Goal: Information Seeking & Learning: Understand process/instructions

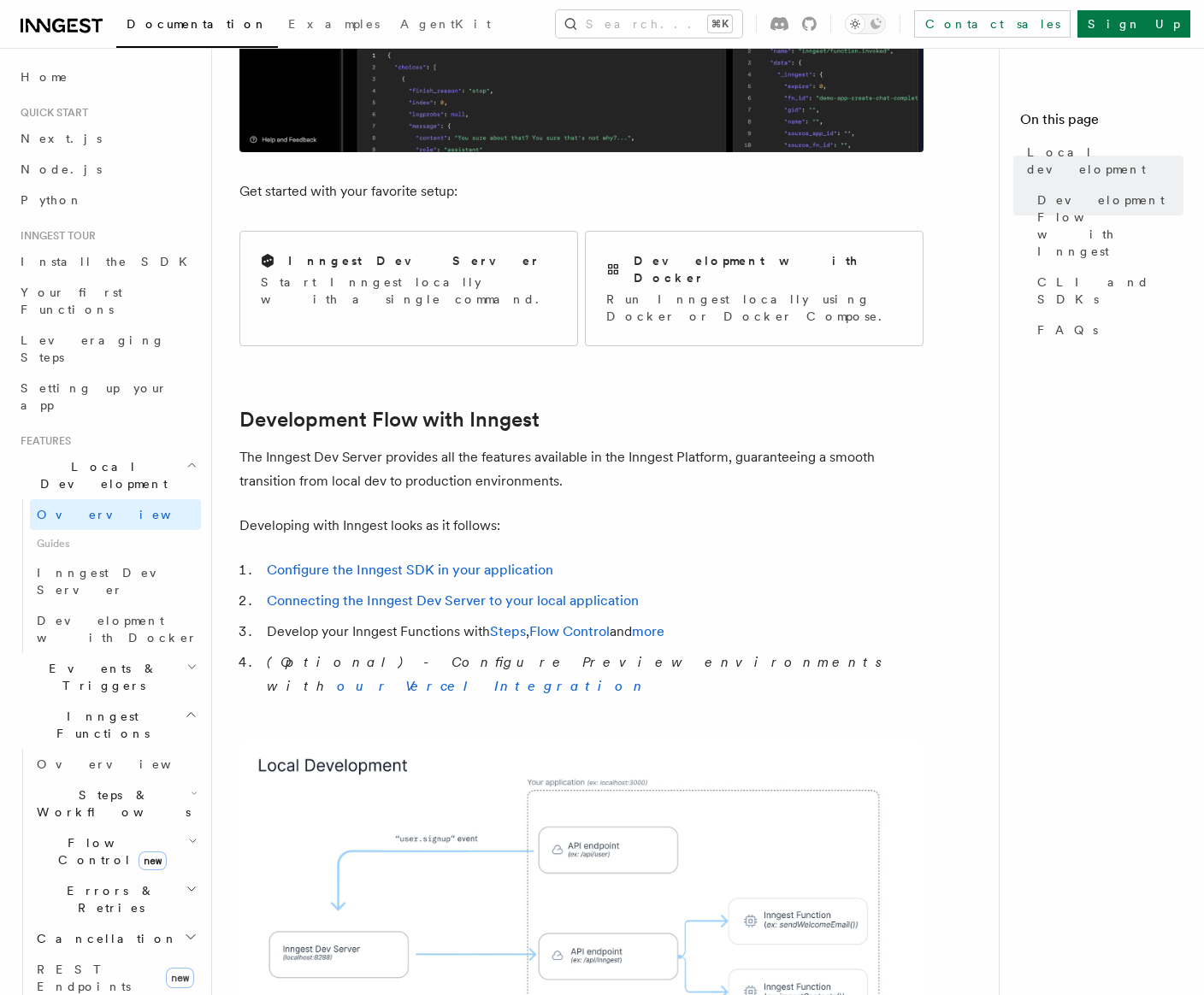
scroll to position [550, 0]
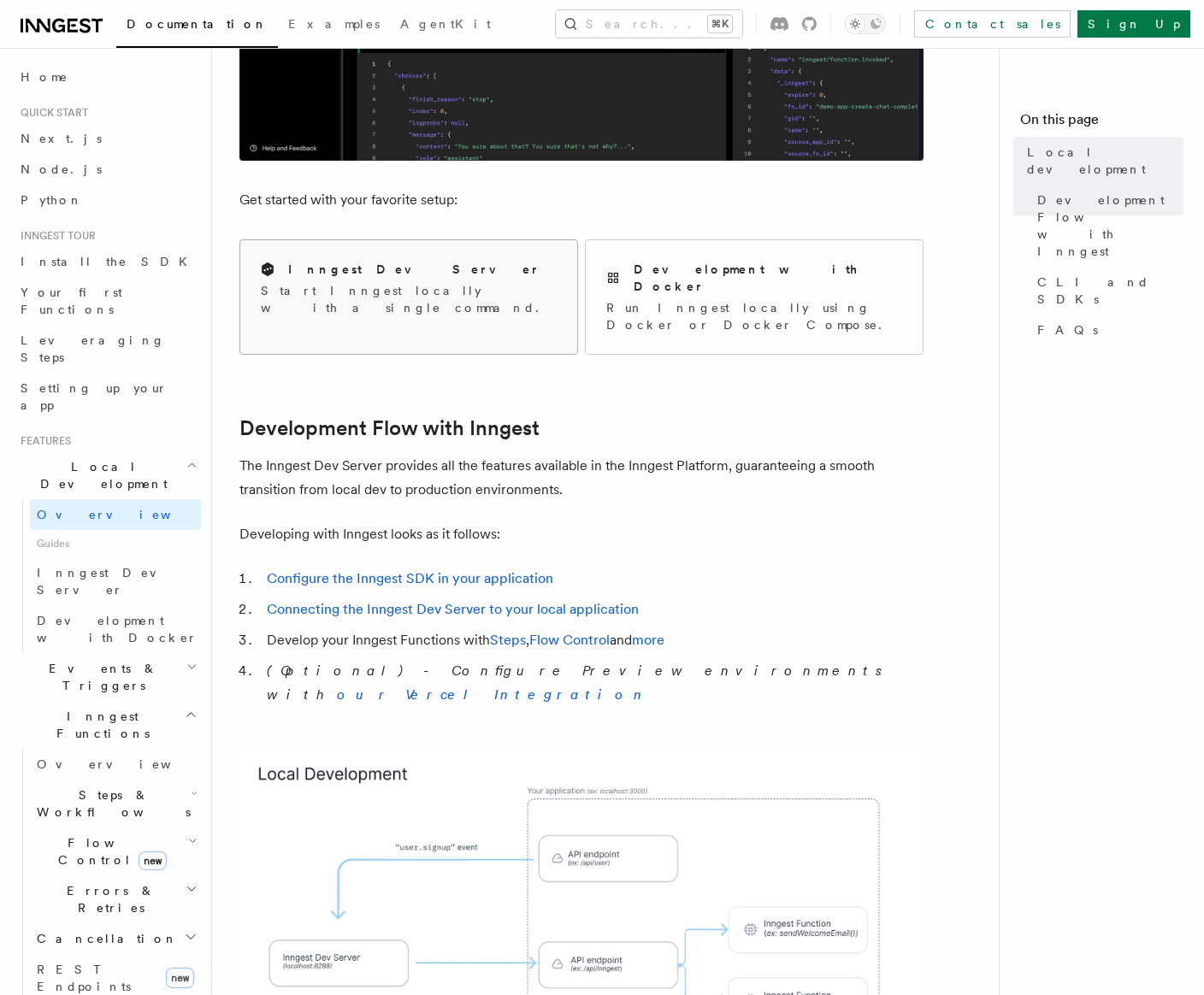
click at [417, 257] on div "Inngest Dev Server Start Inngest locally with a single command." at bounding box center [409, 289] width 336 height 97
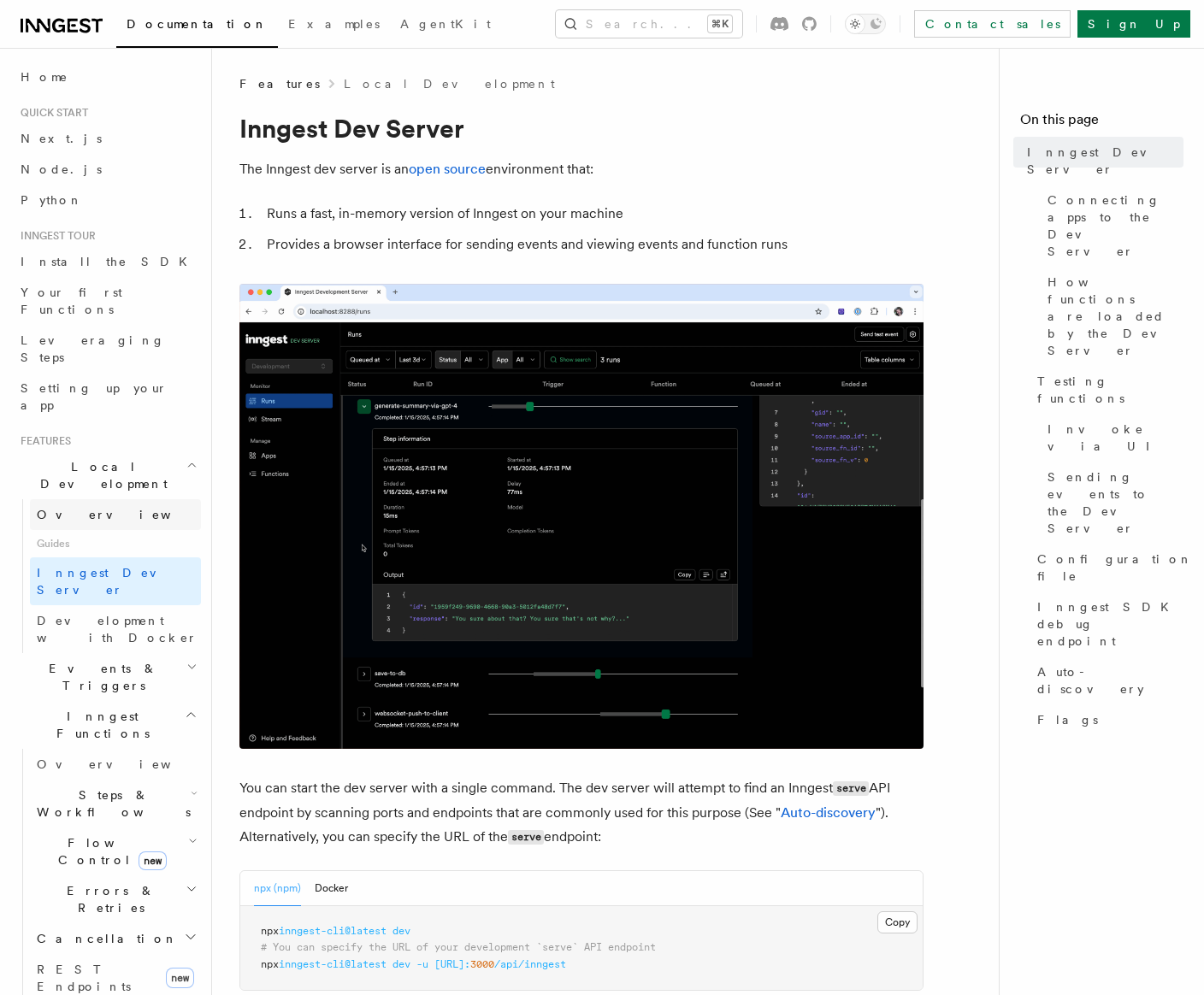
click at [121, 499] on link "Overview" at bounding box center [115, 514] width 171 height 31
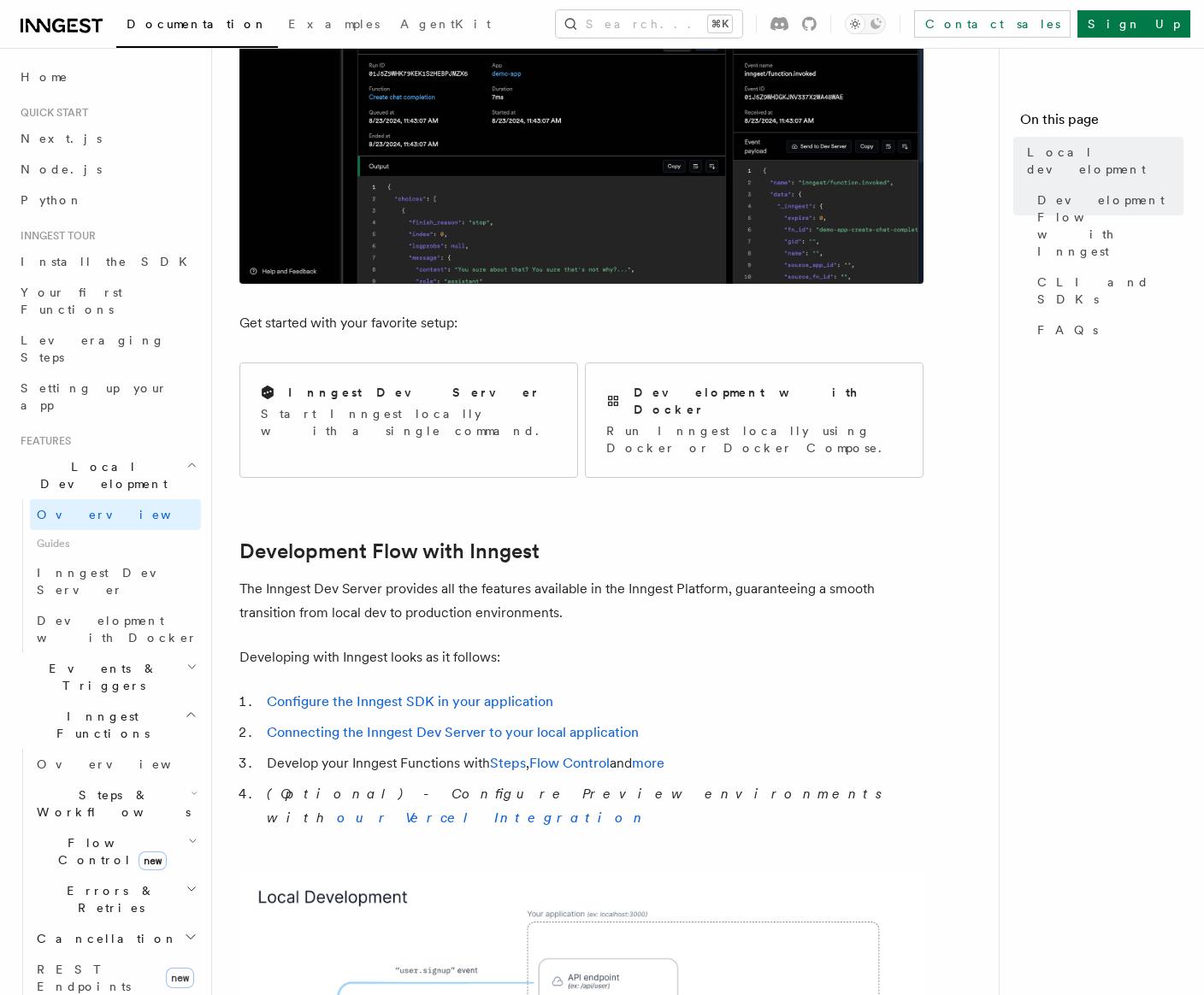
scroll to position [440, 0]
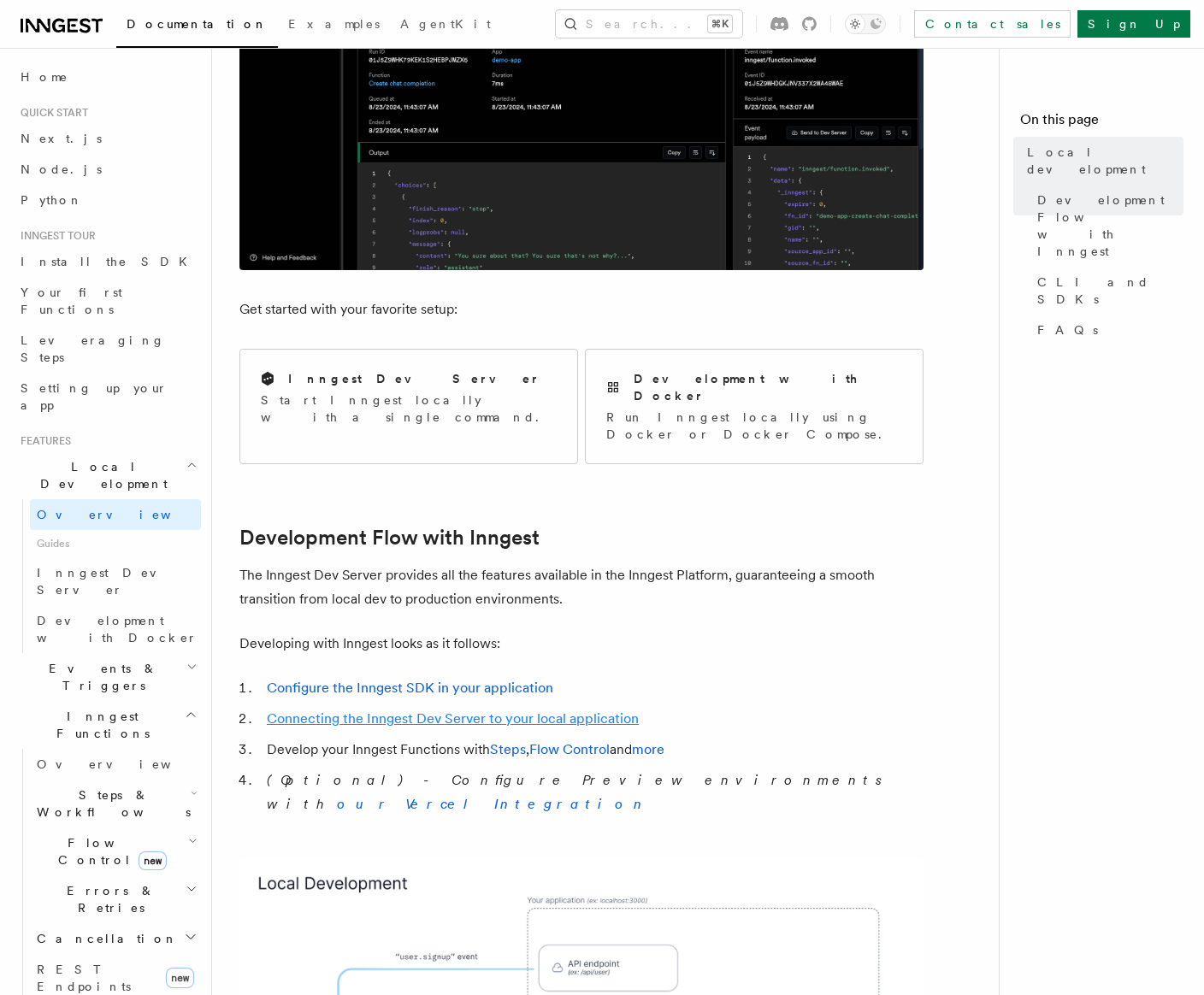
click at [588, 710] on link "Connecting the Inngest Dev Server to your local application" at bounding box center [453, 718] width 372 height 16
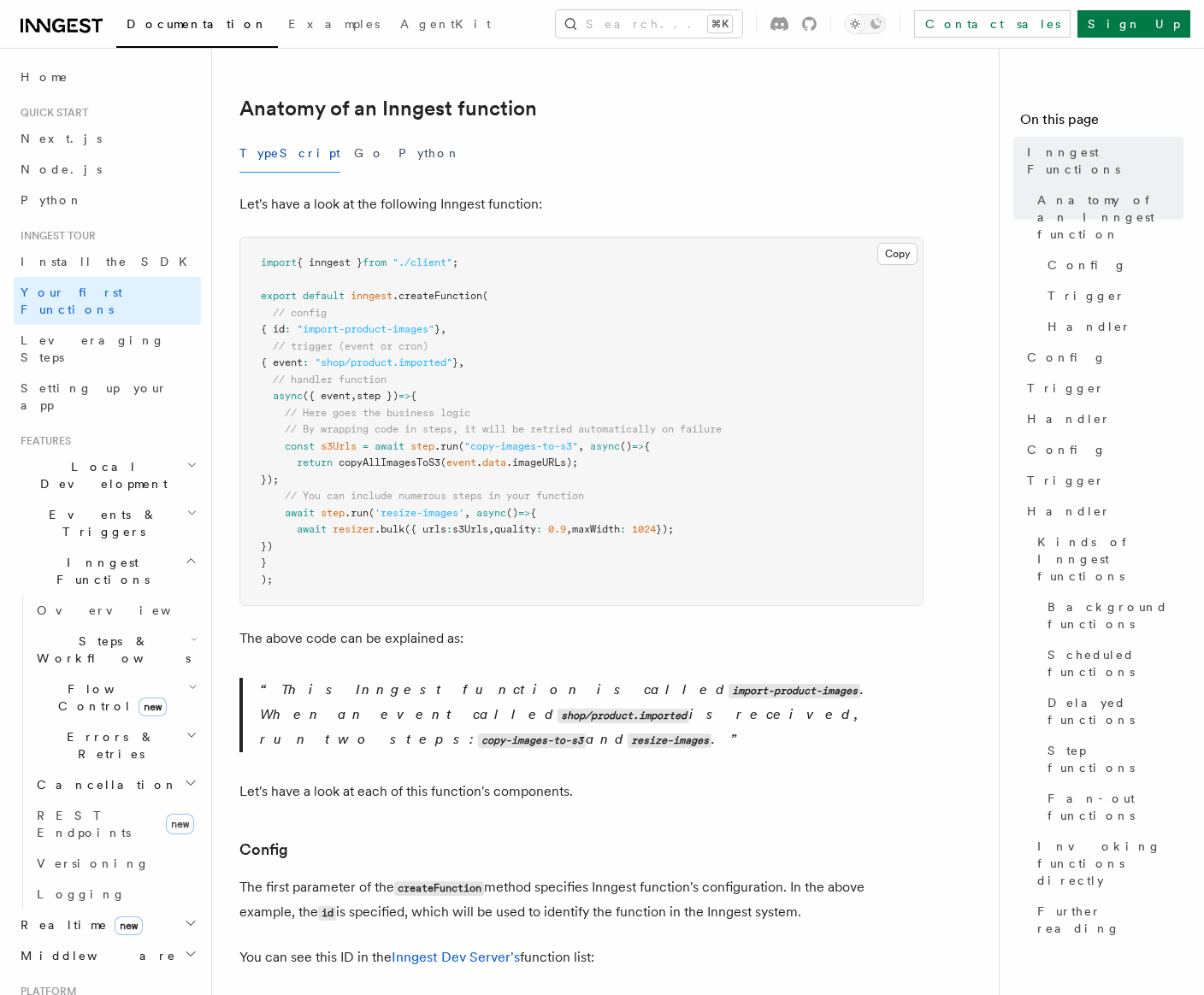
scroll to position [306, 0]
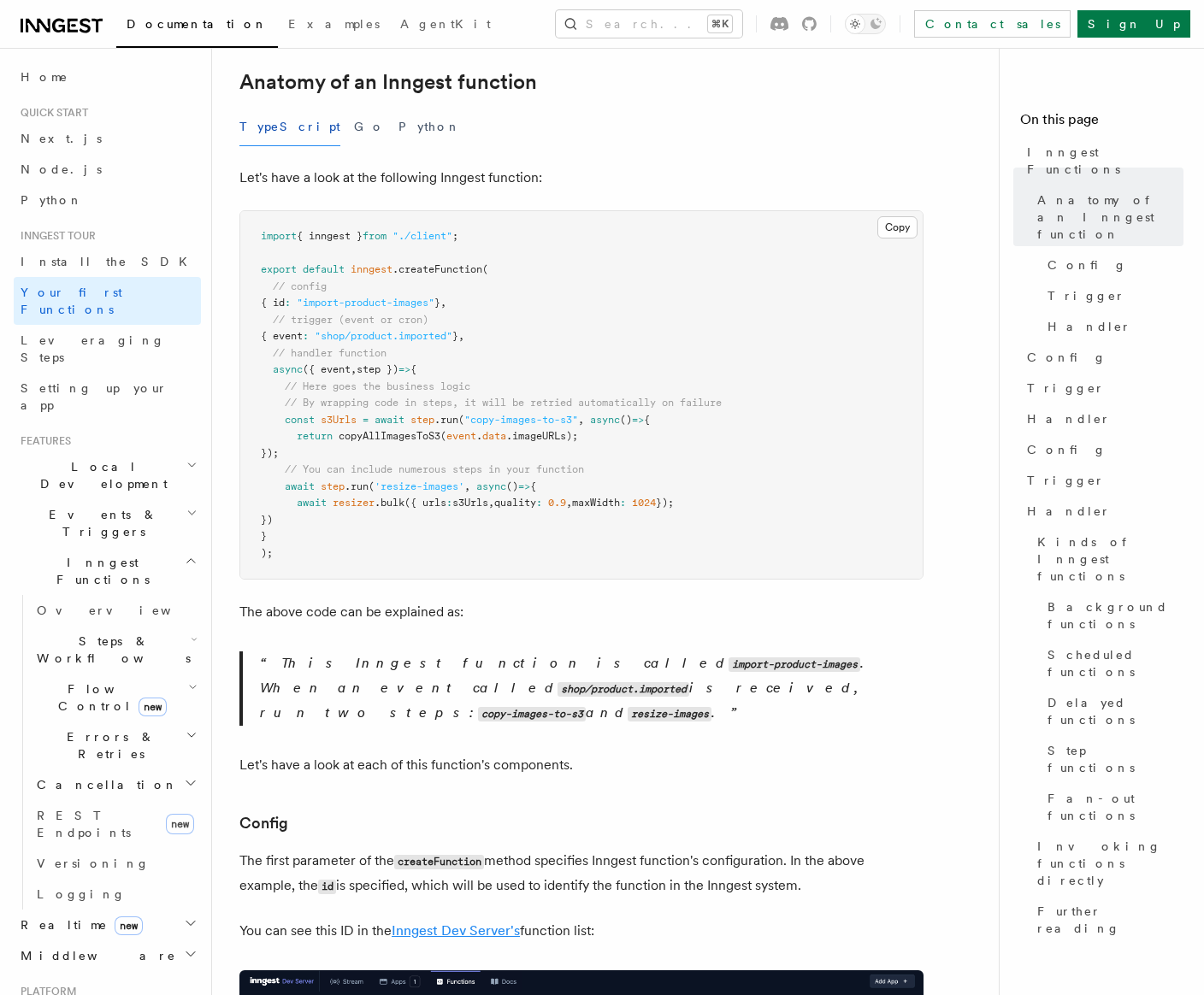
click at [442, 922] on link "Inngest Dev Server's" at bounding box center [456, 930] width 129 height 16
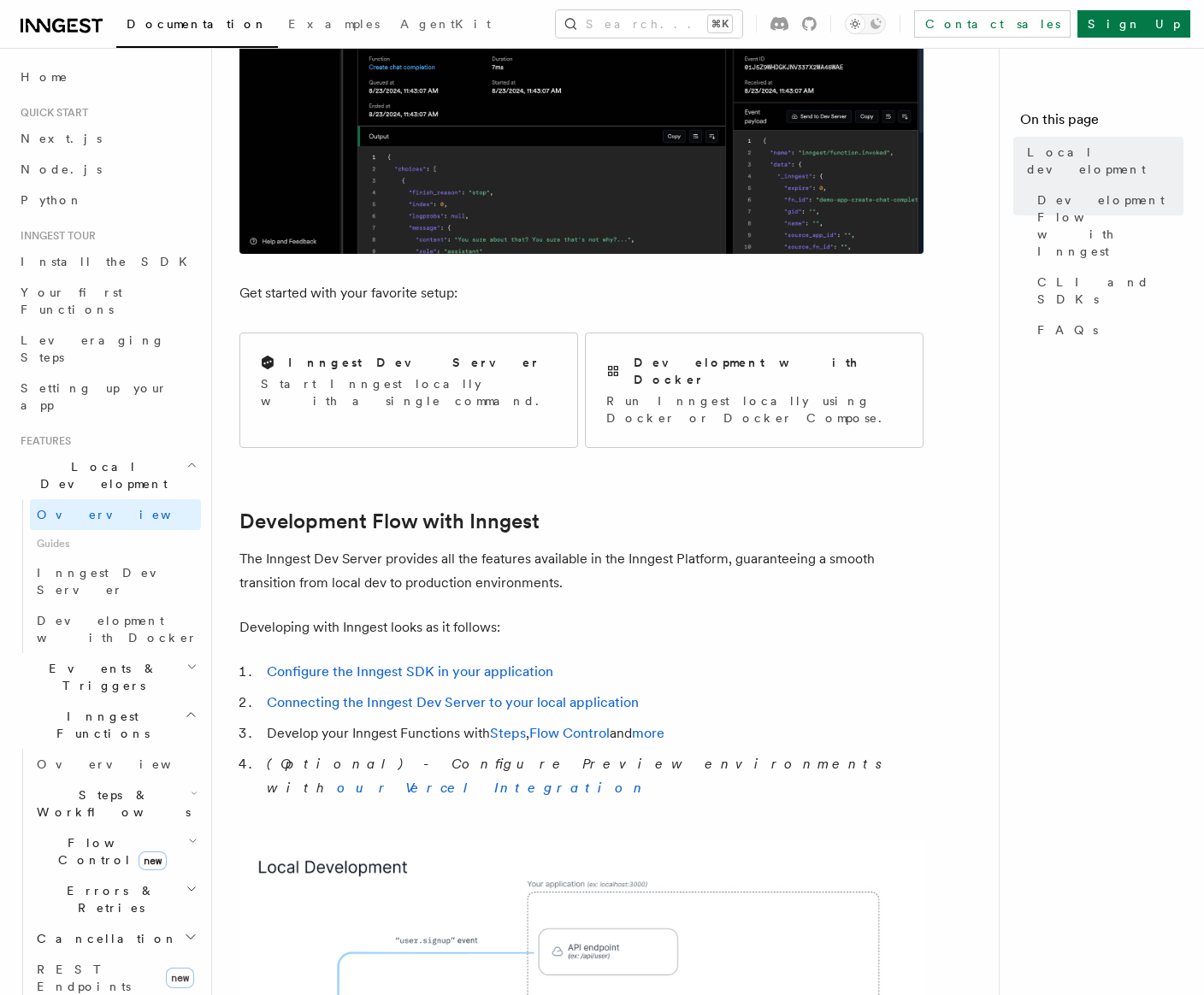
scroll to position [457, 0]
click at [749, 373] on div "Development with Docker Run Inngest locally using Docker or Docker Compose." at bounding box center [754, 389] width 296 height 72
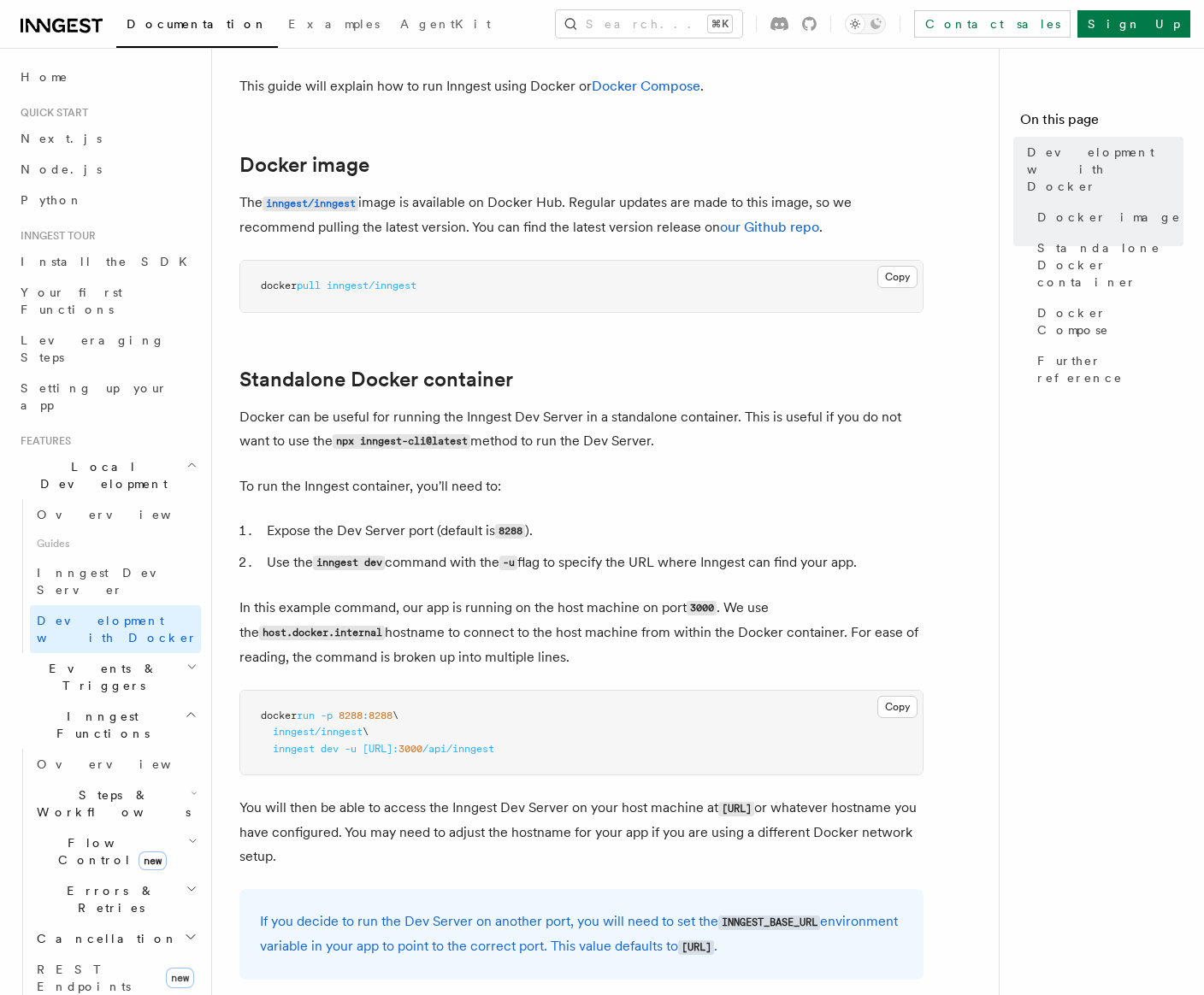
scroll to position [154, 0]
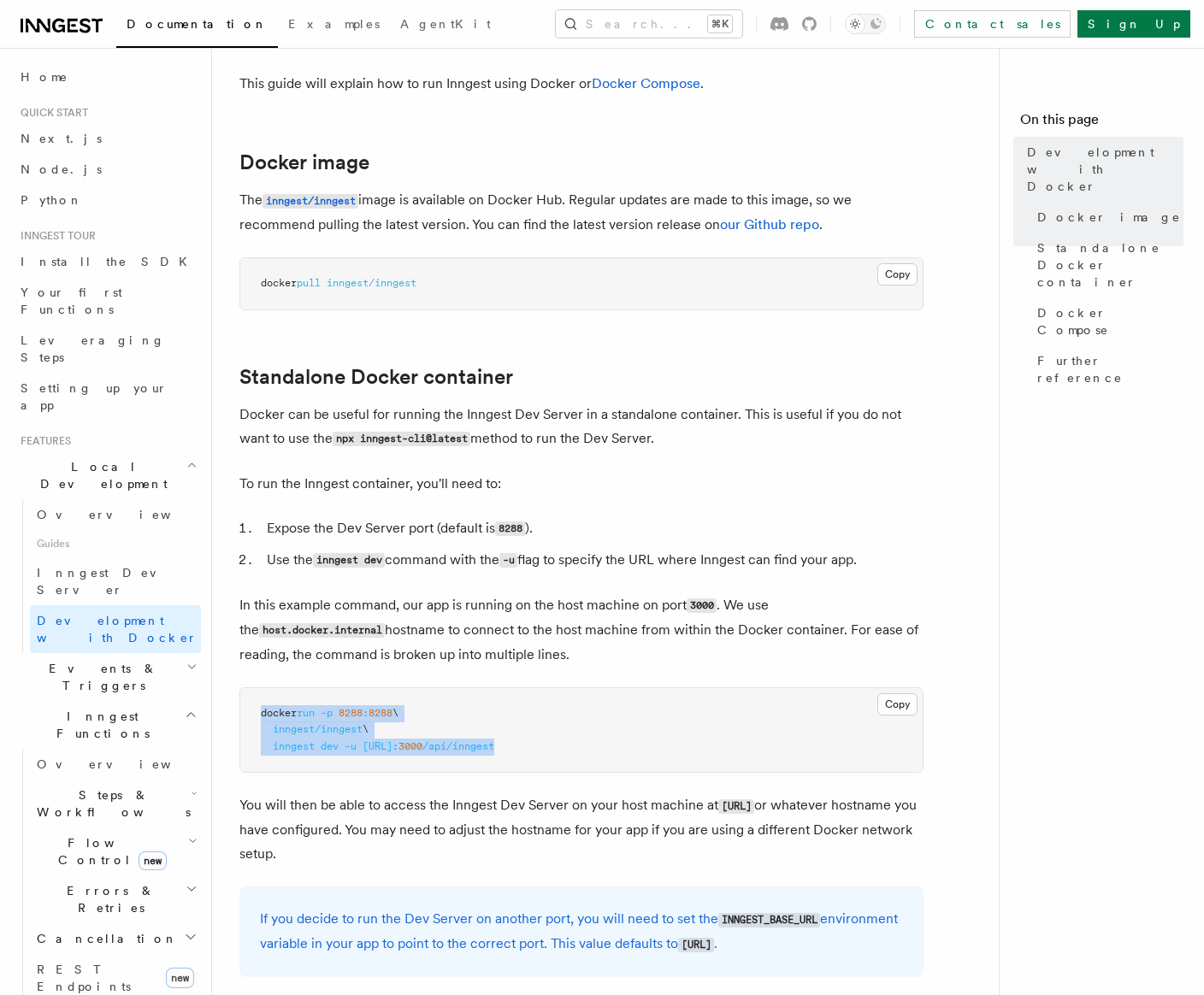
drag, startPoint x: 712, startPoint y: 753, endPoint x: 250, endPoint y: 720, distance: 463.2
click at [250, 720] on pre "docker run -p 8288 : 8288 \ inngest/inngest \ inngest dev -u http://host.docker…" at bounding box center [581, 731] width 682 height 85
click at [737, 745] on pre "docker run -p 8288 : 8288 \ inngest/inngest \ inngest dev -u http://host.docker…" at bounding box center [581, 731] width 682 height 85
drag, startPoint x: 462, startPoint y: 273, endPoint x: 518, endPoint y: 283, distance: 56.9
click at [518, 283] on pre "docker pull inngest/inngest" at bounding box center [581, 284] width 682 height 51
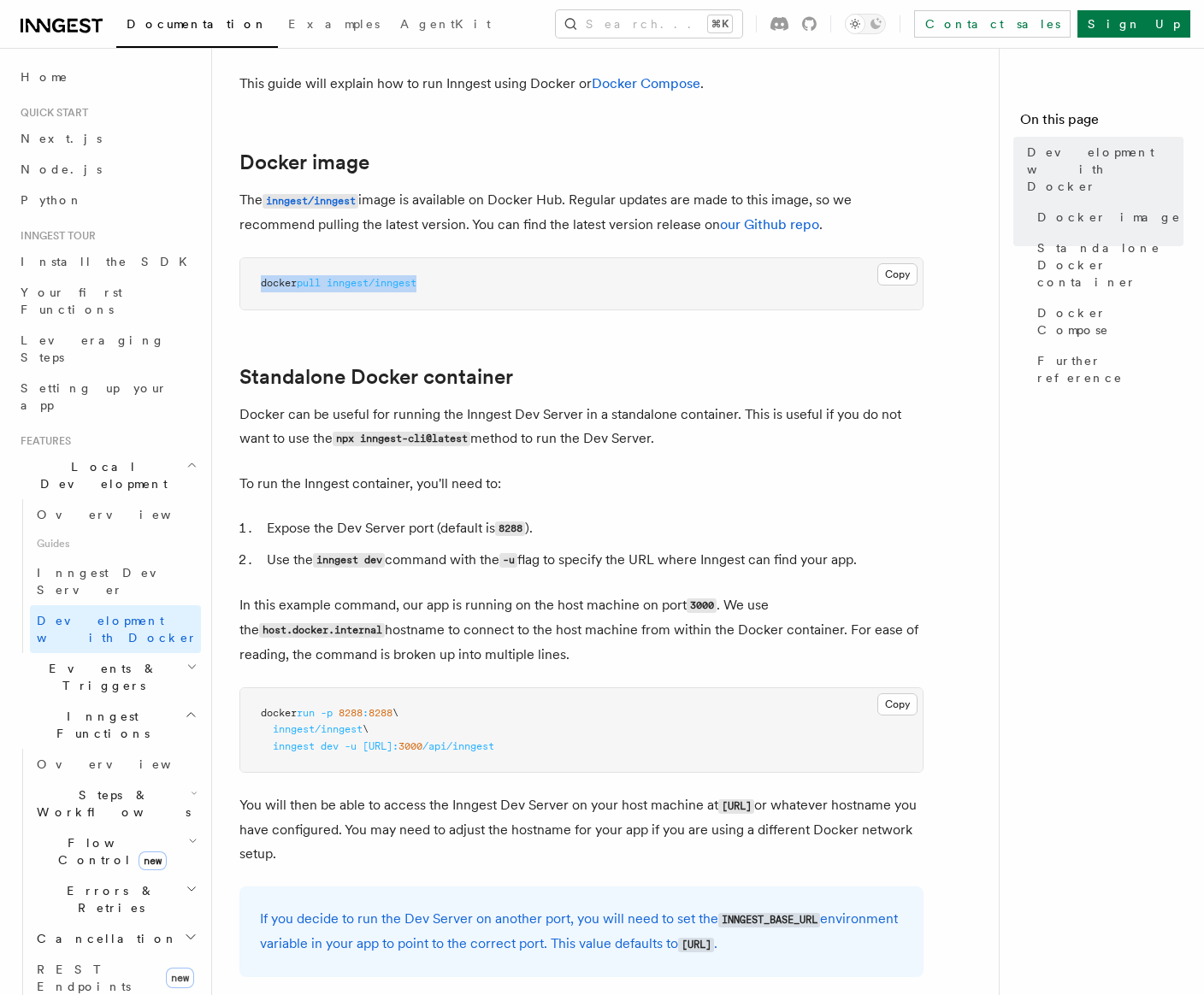
copy span "docker pull inngest/inngest"
drag, startPoint x: 682, startPoint y: 743, endPoint x: 254, endPoint y: 717, distance: 428.8
click at [254, 717] on pre "docker run -p 8288 : 8288 \ inngest/inngest \ inngest dev -u http://host.docker…" at bounding box center [581, 731] width 682 height 85
copy code "docker run -p 8288 : 8288 \ inngest/inngest \ inngest dev -u http://host.docker…"
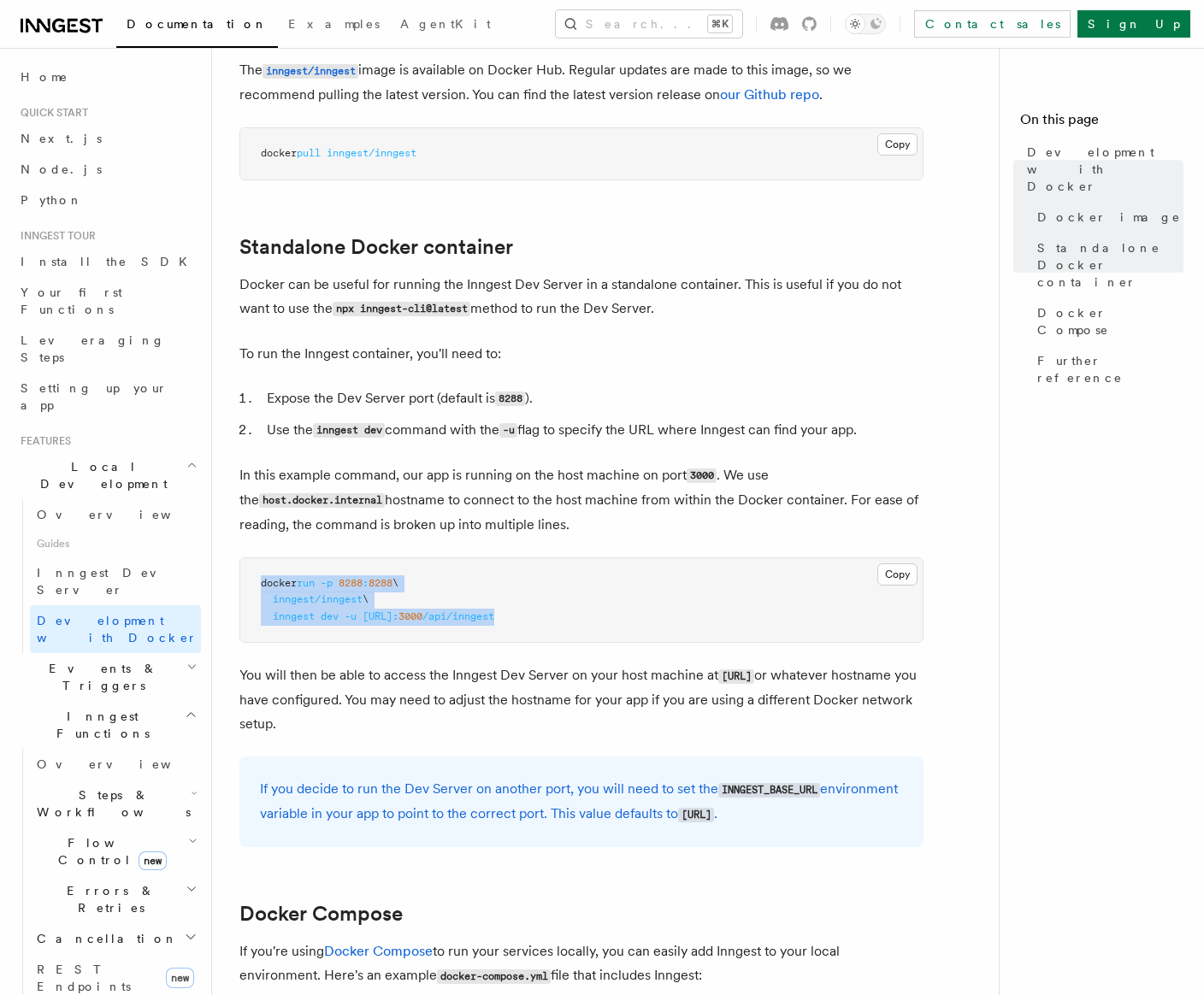
scroll to position [286, 0]
click at [142, 557] on link "Inngest Dev Server" at bounding box center [115, 581] width 171 height 47
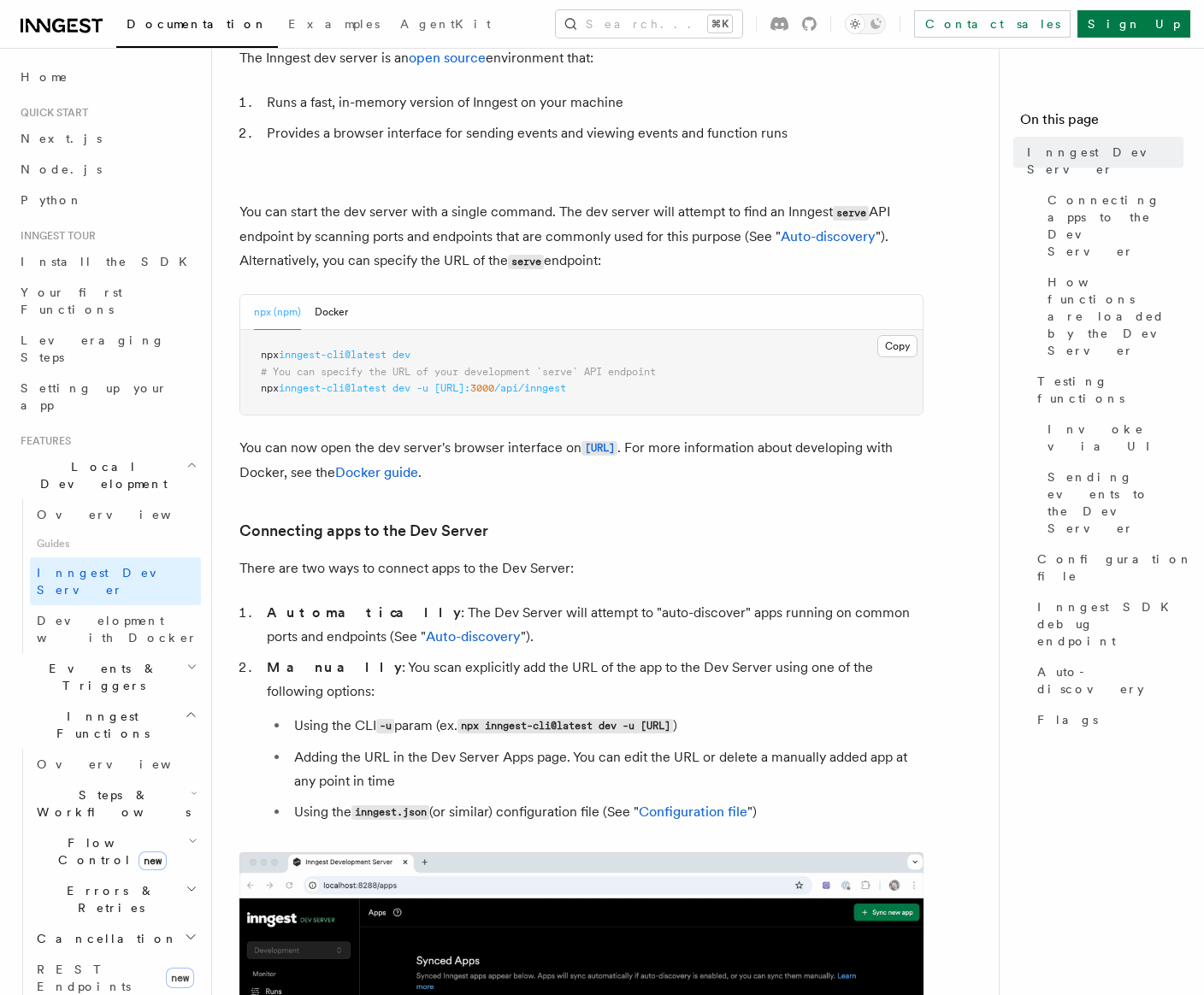
scroll to position [114, 0]
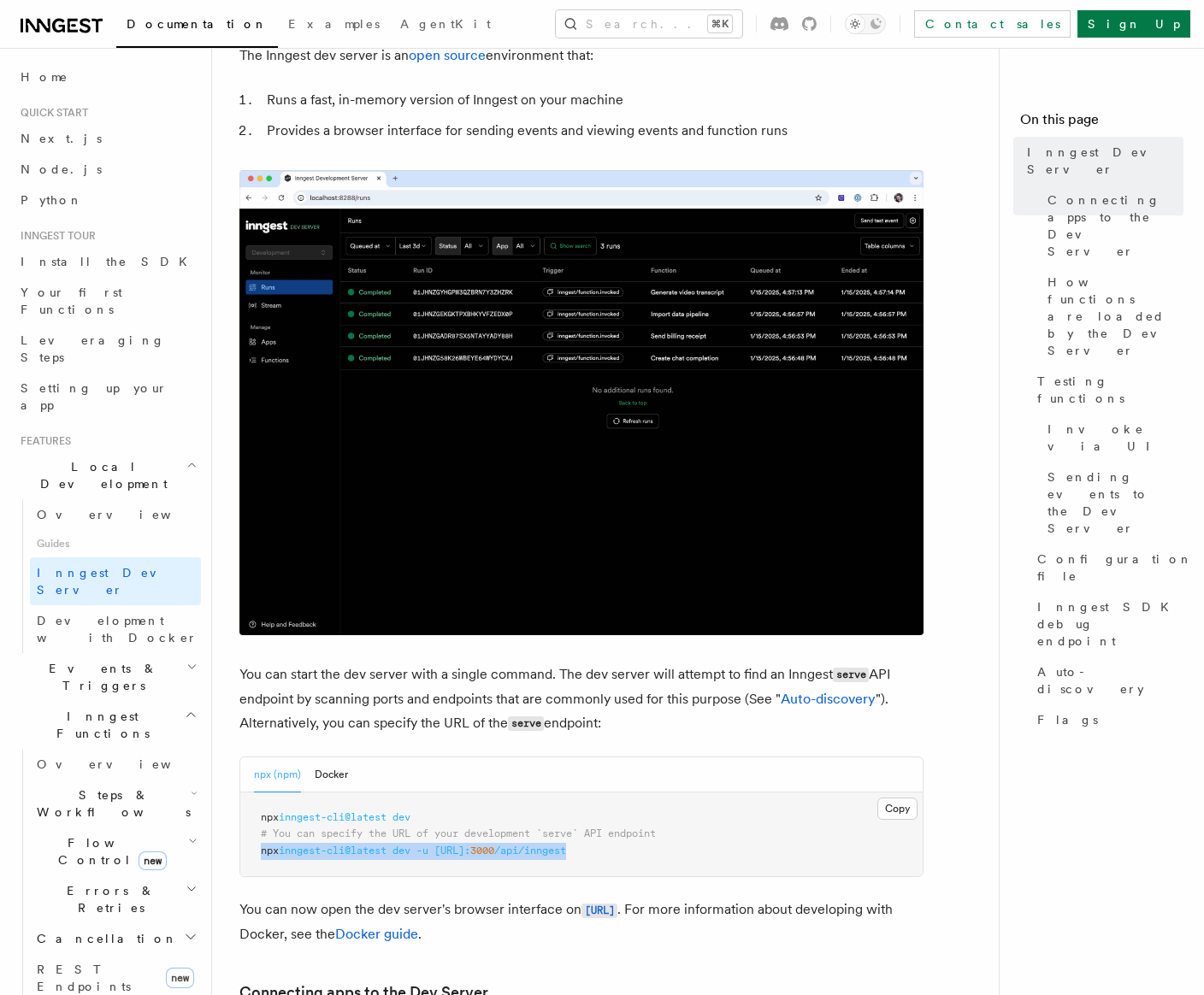
drag, startPoint x: 700, startPoint y: 863, endPoint x: 256, endPoint y: 857, distance: 444.0
click at [256, 857] on pre "npx inngest-cli@latest dev # You can specify the URL of your development `serve…" at bounding box center [581, 835] width 682 height 85
copy span "npx inngest-cli@latest dev -u http://localhost: 3000 /api/inngest"
